Goal: Task Accomplishment & Management: Manage account settings

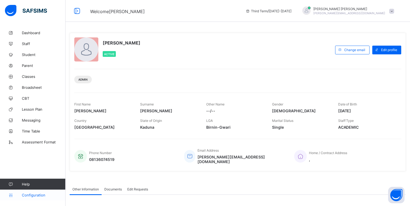
click at [34, 197] on span "Configuration" at bounding box center [43, 195] width 43 height 4
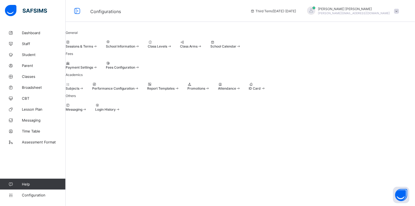
click at [135, 69] on span "Fees Configuration" at bounding box center [120, 67] width 29 height 4
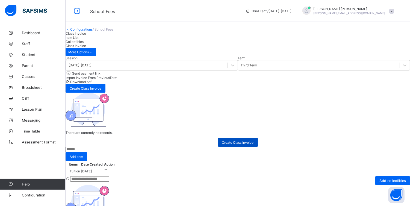
click at [240, 145] on span "Create Class Invoice" at bounding box center [238, 143] width 32 height 4
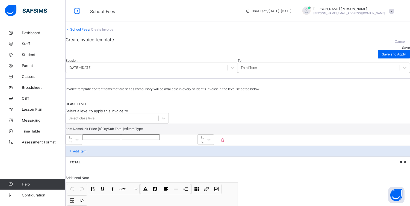
click at [86, 31] on link "School Fees" at bounding box center [79, 29] width 19 height 4
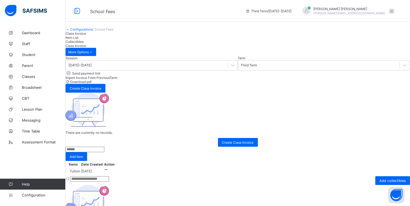
click at [86, 31] on link "Configurations" at bounding box center [81, 29] width 22 height 4
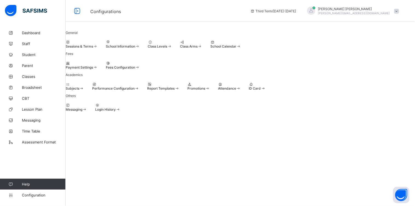
click at [66, 65] on span at bounding box center [66, 65] width 0 height 0
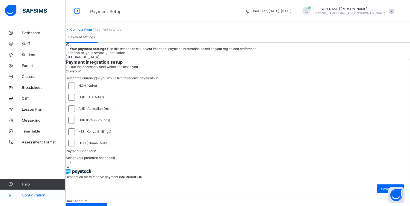
click at [37, 195] on span "Configuration" at bounding box center [43, 195] width 43 height 4
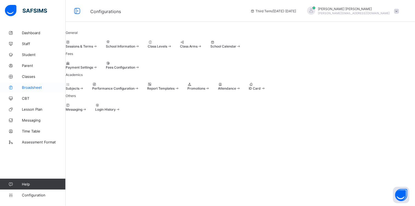
click at [34, 88] on span "Broadsheet" at bounding box center [44, 87] width 44 height 4
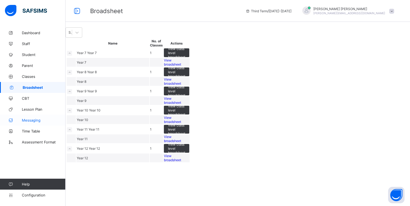
click at [26, 122] on span "Messaging" at bounding box center [44, 120] width 44 height 4
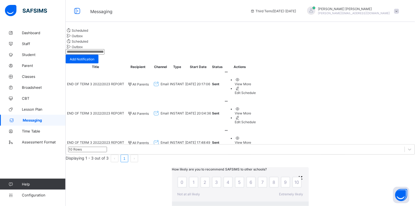
click at [298, 173] on div "×" at bounding box center [300, 177] width 5 height 9
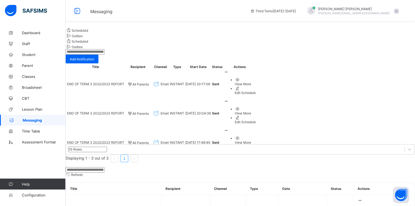
click at [124, 98] on td "END OF TERM 3 2022/2023 REPORT" at bounding box center [96, 84] width 58 height 29
click at [31, 109] on span "Lesson Plan" at bounding box center [44, 109] width 44 height 4
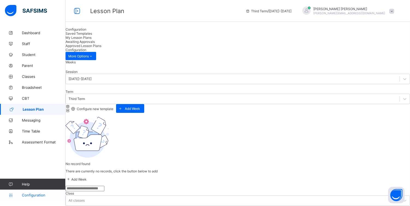
click at [30, 192] on link "Configuration" at bounding box center [32, 195] width 65 height 11
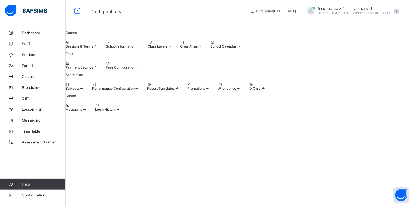
click at [98, 65] on div at bounding box center [82, 63] width 32 height 4
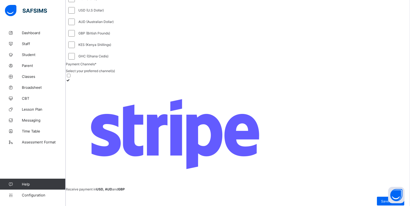
scroll to position [91, 0]
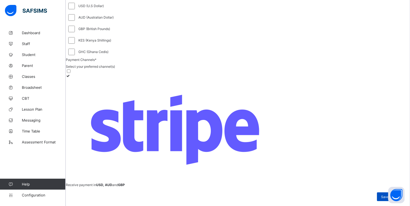
click at [381, 195] on span "Save setting" at bounding box center [390, 197] width 19 height 4
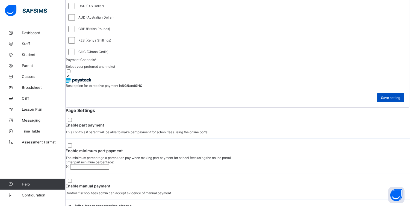
click at [381, 100] on span "Save setting" at bounding box center [390, 98] width 19 height 4
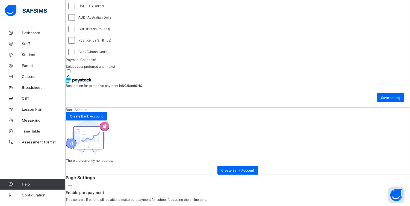
scroll to position [0, 0]
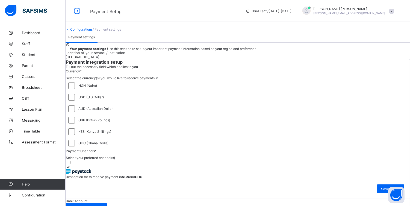
click at [89, 31] on link "Configurations" at bounding box center [81, 29] width 22 height 4
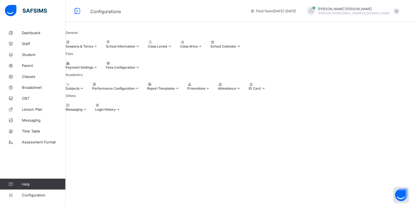
click at [135, 69] on span "Fees Configuration" at bounding box center [120, 67] width 29 height 4
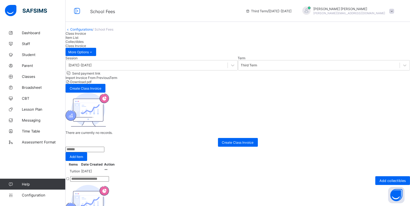
scroll to position [9, 0]
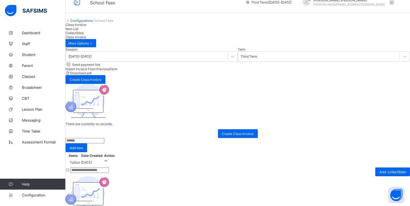
click at [91, 26] on div "Configurations / School Fees Class Invoice Item List Collectibles Class Invoice…" at bounding box center [238, 119] width 345 height 200
click at [90, 31] on div "Configurations / School Fees Class Invoice Item List Collectibles Class Invoice…" at bounding box center [238, 119] width 345 height 200
click at [89, 23] on link "Configurations" at bounding box center [81, 21] width 22 height 4
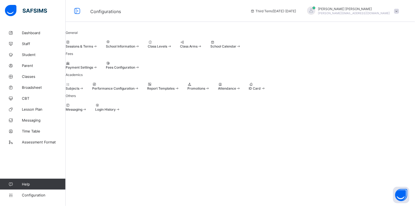
click at [98, 65] on div at bounding box center [82, 63] width 32 height 4
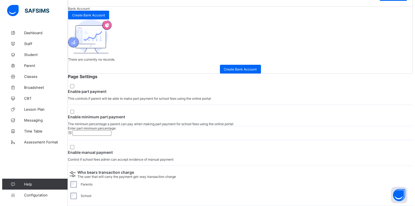
scroll to position [233, 0]
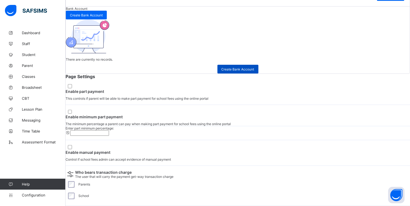
click at [249, 71] on span "Create Bank Account" at bounding box center [238, 69] width 33 height 4
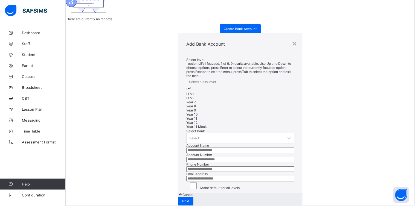
click at [192, 86] on div at bounding box center [188, 89] width 5 height 6
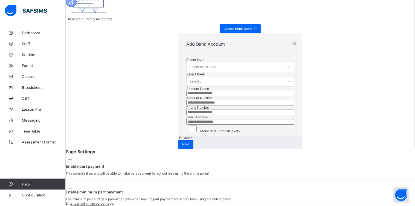
click at [222, 33] on div "Add Bank Account" at bounding box center [240, 44] width 124 height 22
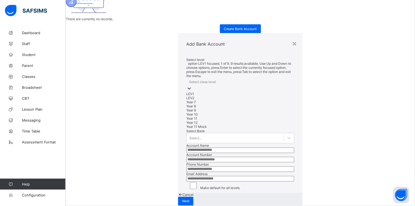
click at [192, 86] on icon at bounding box center [188, 88] width 5 height 5
click at [238, 100] on div "Year 7" at bounding box center [240, 102] width 108 height 4
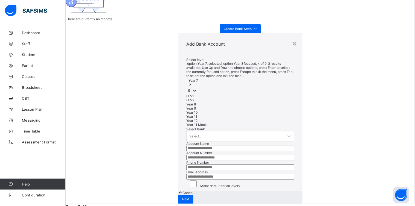
click at [220, 103] on div "Year 8" at bounding box center [240, 105] width 108 height 4
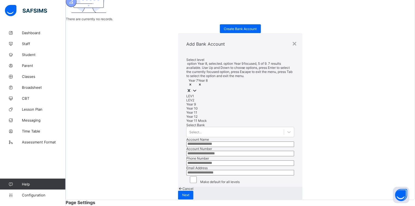
click at [215, 103] on div "Year 9" at bounding box center [240, 105] width 108 height 4
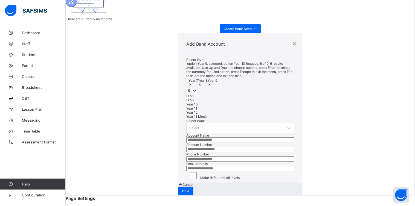
click at [212, 103] on div "Year 10" at bounding box center [240, 105] width 108 height 4
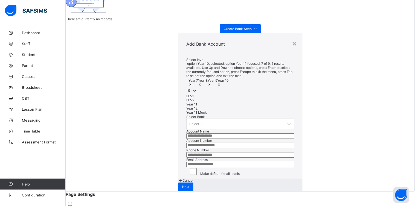
click at [212, 103] on div "Year 11" at bounding box center [240, 105] width 108 height 4
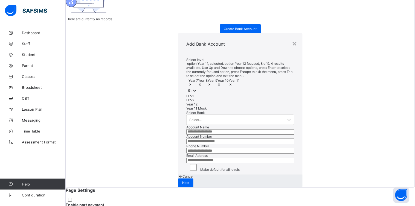
click at [212, 103] on div "Year 12" at bounding box center [240, 105] width 108 height 4
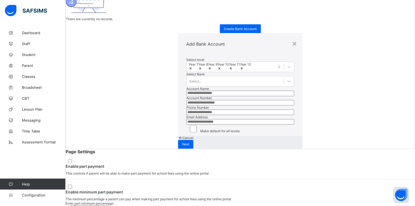
click at [232, 33] on div "Add Bank Account" at bounding box center [240, 44] width 124 height 22
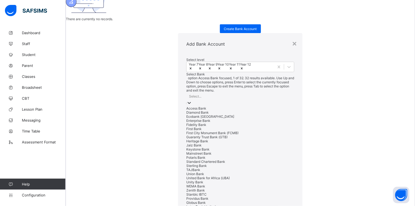
click at [220, 93] on div "Select..." at bounding box center [240, 97] width 108 height 8
click at [190, 144] on div "Jaiz Bank" at bounding box center [240, 146] width 108 height 4
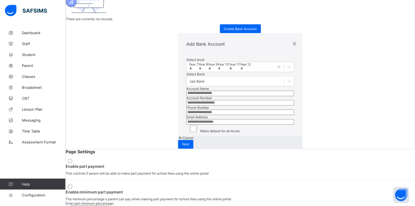
click at [186, 96] on input "text" at bounding box center [240, 93] width 108 height 5
click at [186, 106] on input "number" at bounding box center [240, 102] width 108 height 5
click at [194, 96] on input "**********" at bounding box center [240, 93] width 108 height 5
type input "**********"
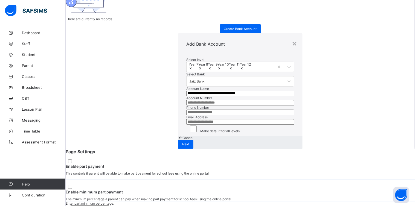
click at [187, 106] on input "number" at bounding box center [240, 102] width 108 height 5
type input "**********"
click at [186, 115] on input "number" at bounding box center [240, 112] width 108 height 5
type input "**********"
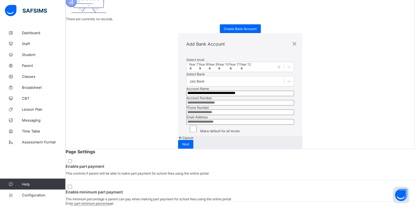
click at [188, 125] on input "email" at bounding box center [240, 121] width 108 height 5
type input "**********"
click at [189, 147] on span "Next" at bounding box center [185, 144] width 7 height 4
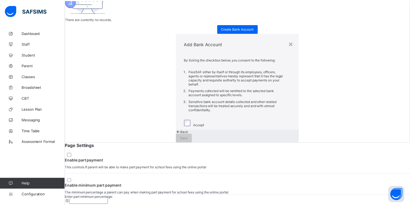
scroll to position [0, 0]
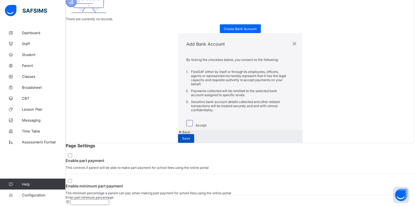
click at [190, 141] on span "Save" at bounding box center [186, 139] width 8 height 4
click at [188, 141] on span "Save" at bounding box center [184, 139] width 8 height 4
click at [289, 48] on div "×" at bounding box center [291, 43] width 5 height 9
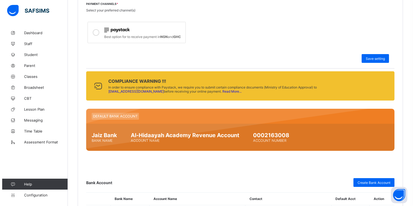
scroll to position [198, 0]
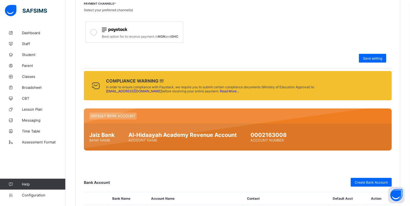
click at [220, 93] on link "Read More..." at bounding box center [229, 91] width 19 height 4
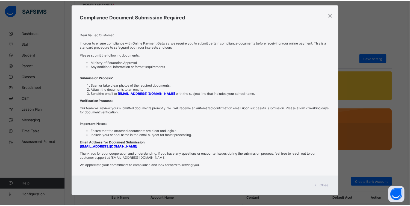
scroll to position [9, 0]
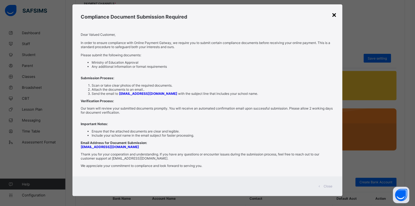
click at [333, 15] on div "×" at bounding box center [334, 14] width 5 height 9
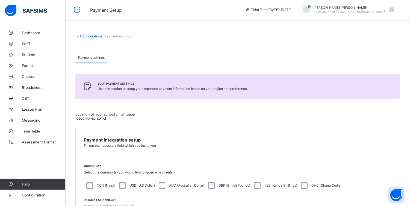
scroll to position [0, 0]
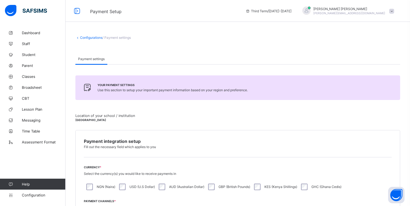
click at [86, 36] on link "Configurations" at bounding box center [91, 38] width 22 height 4
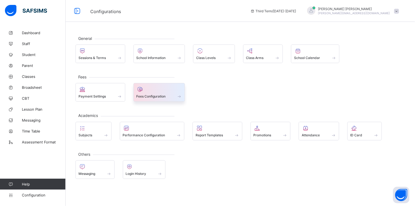
click at [145, 94] on span "Fees Configuration" at bounding box center [150, 96] width 29 height 4
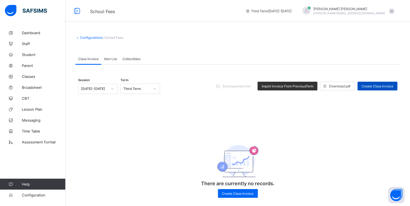
click at [379, 88] on span "Create Class Invoice" at bounding box center [378, 86] width 32 height 4
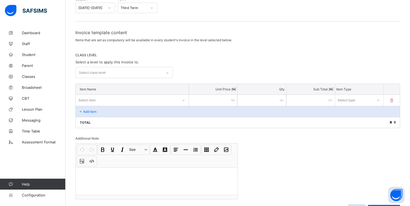
scroll to position [92, 0]
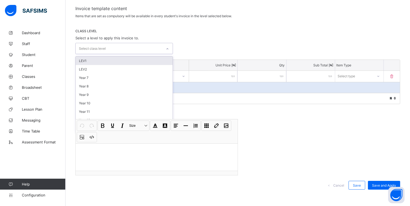
click at [168, 49] on icon at bounding box center [167, 48] width 3 height 5
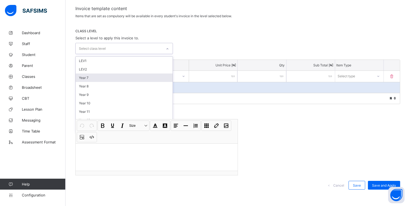
click at [155, 74] on div "Year 7" at bounding box center [124, 78] width 97 height 8
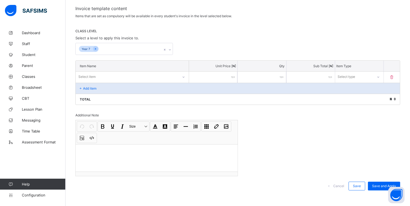
click at [221, 46] on div "Year 7" at bounding box center [237, 49] width 325 height 12
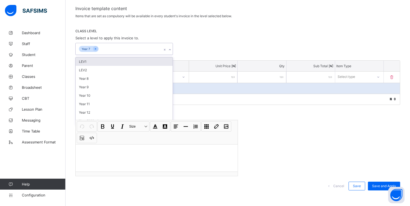
click at [171, 48] on icon at bounding box center [169, 49] width 3 height 5
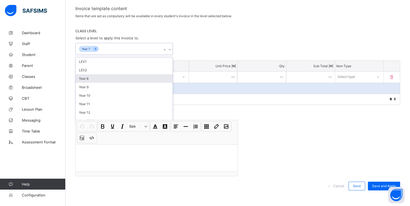
click at [150, 76] on div "Year 8" at bounding box center [124, 78] width 97 height 8
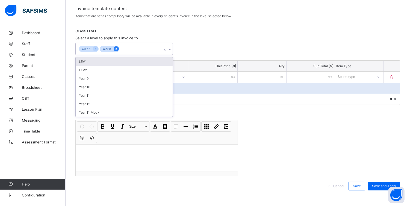
click at [116, 48] on icon at bounding box center [116, 49] width 1 height 2
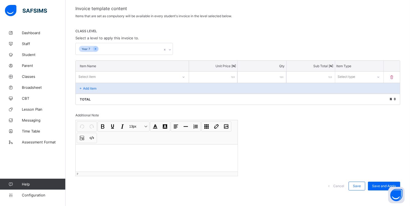
click at [179, 159] on div at bounding box center [157, 157] width 162 height 27
click at [29, 68] on link "Parent" at bounding box center [33, 65] width 66 height 11
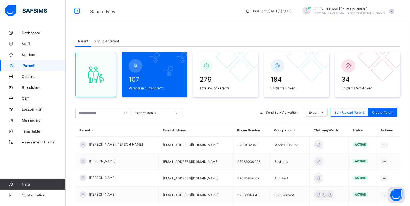
click at [104, 40] on span "Signup Approval" at bounding box center [106, 41] width 25 height 4
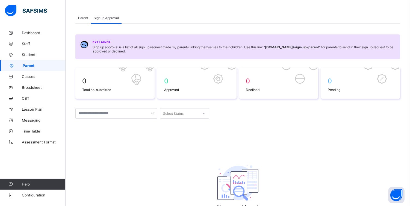
scroll to position [24, 0]
drag, startPoint x: 269, startPoint y: 47, endPoint x: 333, endPoint y: 46, distance: 63.4
click at [319, 46] on b "[DOMAIN_NAME] /sign-up-parent" at bounding box center [292, 47] width 54 height 4
copy b "[DOMAIN_NAME] /sign-up-parent"
click at [116, 162] on div "0 Total no. submitted 0 Approved 0 Declined 0 Pending Select Status No request …" at bounding box center [237, 150] width 325 height 166
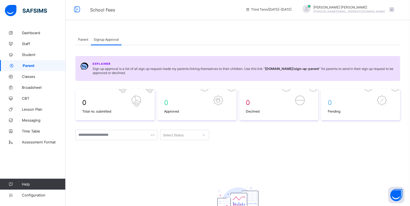
scroll to position [0, 0]
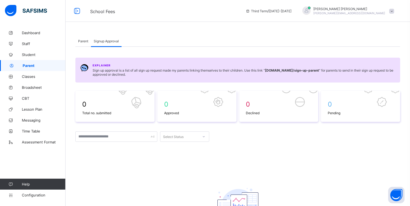
click at [32, 65] on span "Parent" at bounding box center [44, 65] width 43 height 4
click at [84, 40] on span "Parent" at bounding box center [83, 41] width 10 height 4
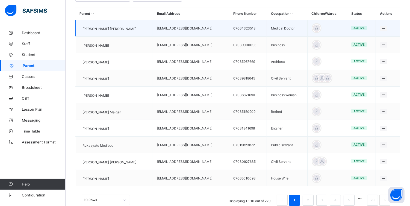
scroll to position [117, 0]
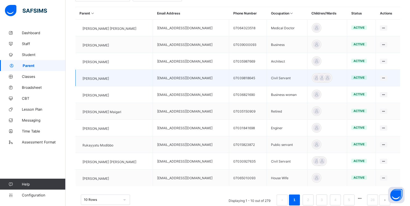
click at [105, 77] on span "[PERSON_NAME]" at bounding box center [96, 79] width 27 height 4
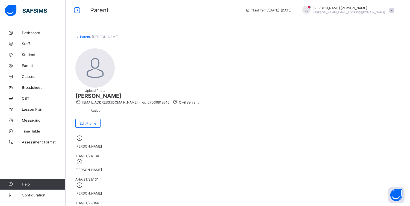
scroll to position [0, 0]
click at [85, 206] on icon at bounding box center [80, 210] width 10 height 8
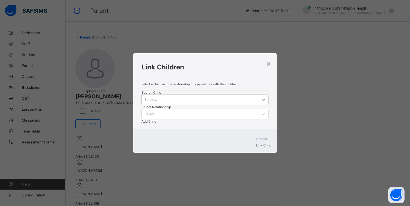
click at [261, 103] on icon at bounding box center [263, 99] width 5 height 5
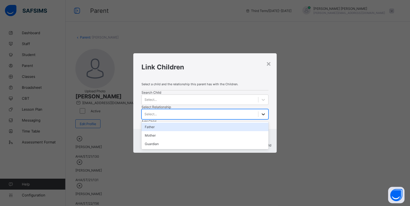
click at [261, 112] on icon at bounding box center [263, 114] width 5 height 5
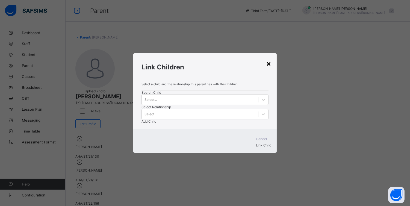
click at [270, 59] on div "×" at bounding box center [268, 63] width 5 height 9
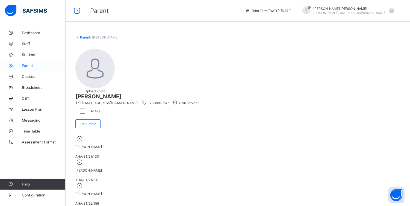
click at [28, 68] on link "Parent" at bounding box center [33, 65] width 66 height 11
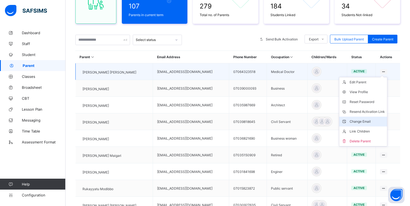
scroll to position [74, 0]
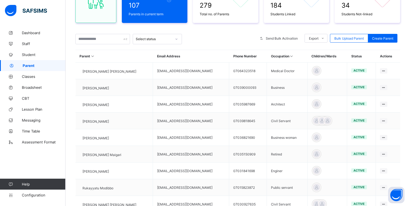
click at [205, 34] on div at bounding box center [220, 39] width 70 height 10
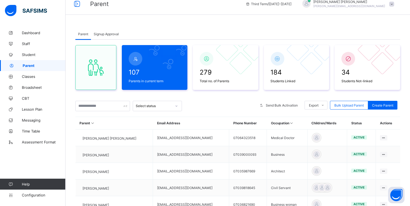
scroll to position [0, 0]
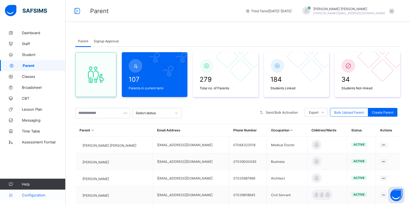
click at [31, 194] on span "Configuration" at bounding box center [43, 195] width 43 height 4
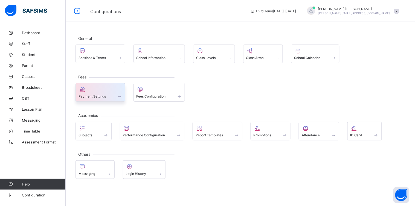
click at [109, 94] on div "Payment Settings" at bounding box center [100, 96] width 44 height 5
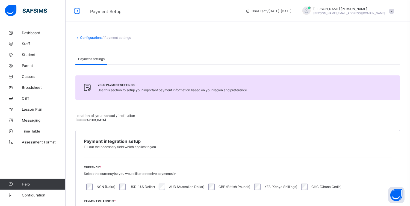
click at [88, 37] on link "Configurations" at bounding box center [91, 38] width 22 height 4
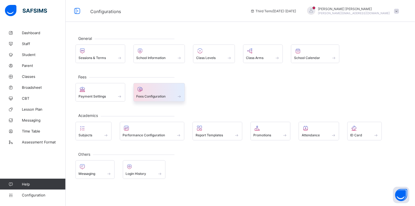
click at [152, 98] on div "Fees Configuration" at bounding box center [159, 96] width 46 height 5
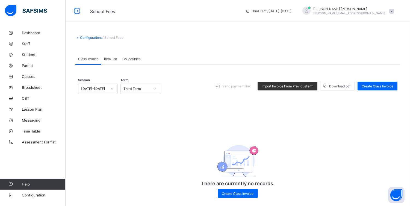
click at [111, 58] on span "Item List" at bounding box center [110, 59] width 13 height 4
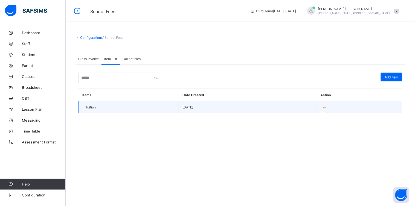
click at [323, 108] on icon at bounding box center [324, 107] width 5 height 4
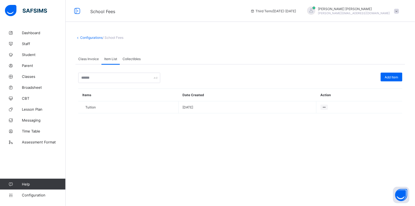
click at [135, 59] on span "Collectibles" at bounding box center [131, 59] width 18 height 4
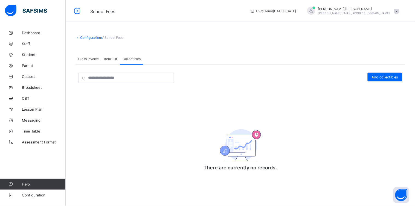
click at [88, 58] on span "Class Invoice" at bounding box center [88, 59] width 21 height 4
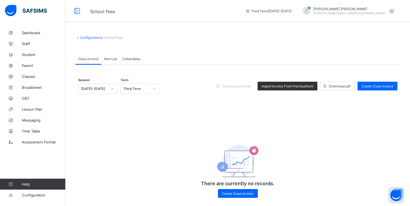
click at [93, 37] on link "Configurations" at bounding box center [91, 38] width 22 height 4
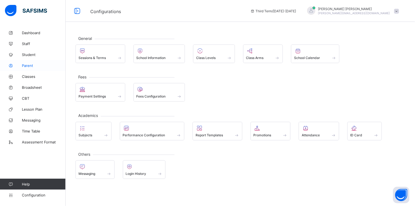
click at [31, 66] on span "Parent" at bounding box center [44, 65] width 44 height 4
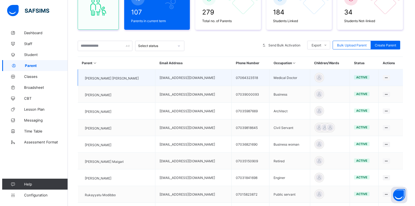
scroll to position [68, 0]
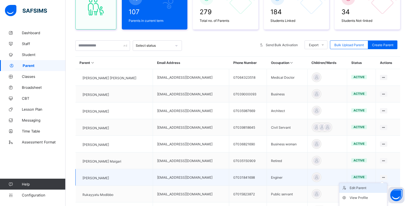
click at [378, 187] on div "Edit Parent" at bounding box center [367, 187] width 35 height 5
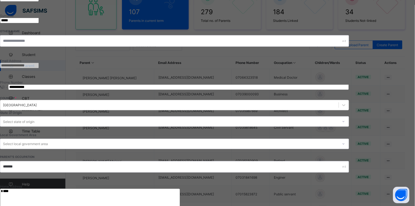
scroll to position [151, 0]
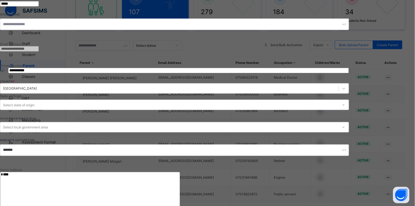
drag, startPoint x: 360, startPoint y: 141, endPoint x: 363, endPoint y: 147, distance: 6.0
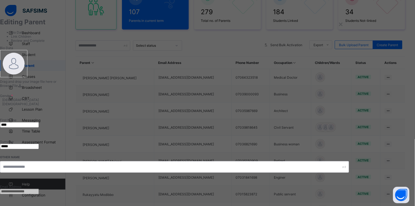
scroll to position [64, 0]
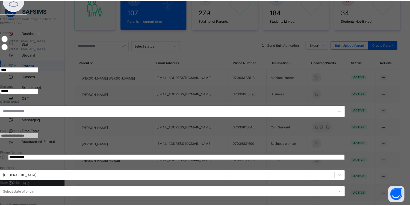
scroll to position [0, 0]
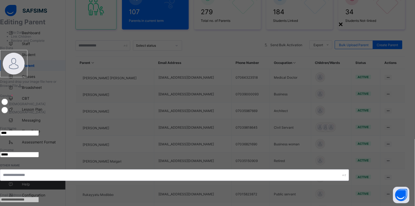
click at [343, 23] on div "×" at bounding box center [340, 23] width 5 height 9
